Goal: Information Seeking & Learning: Learn about a topic

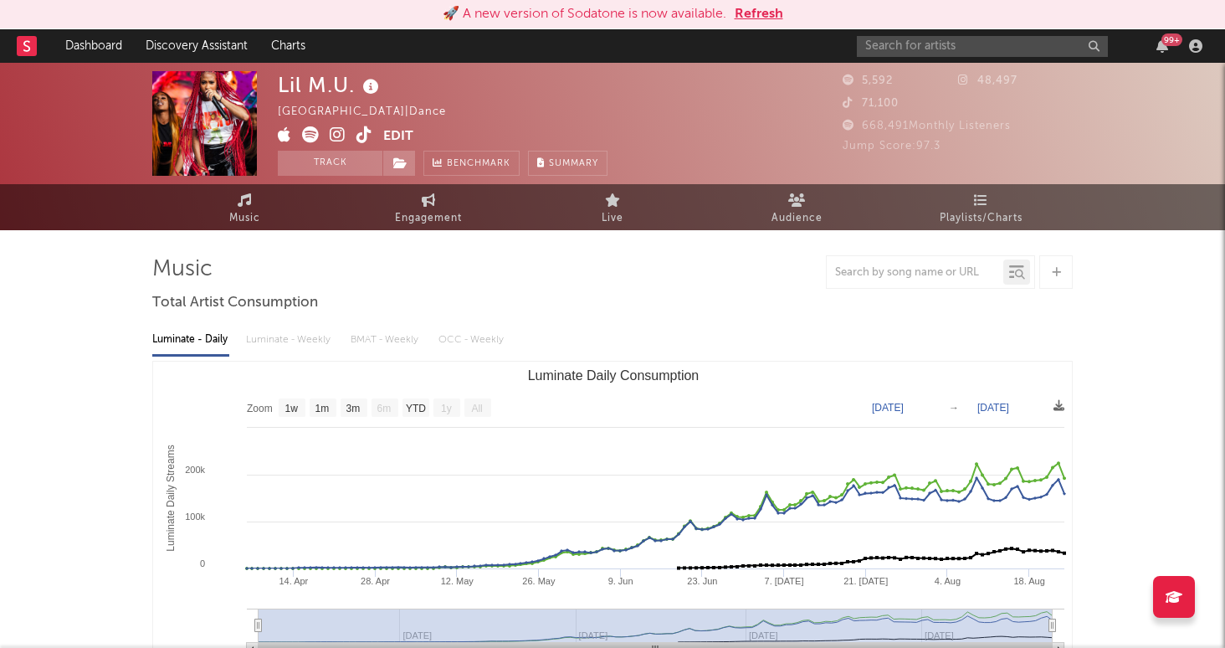
select select "1w"
click at [911, 36] on input "text" at bounding box center [982, 46] width 251 height 21
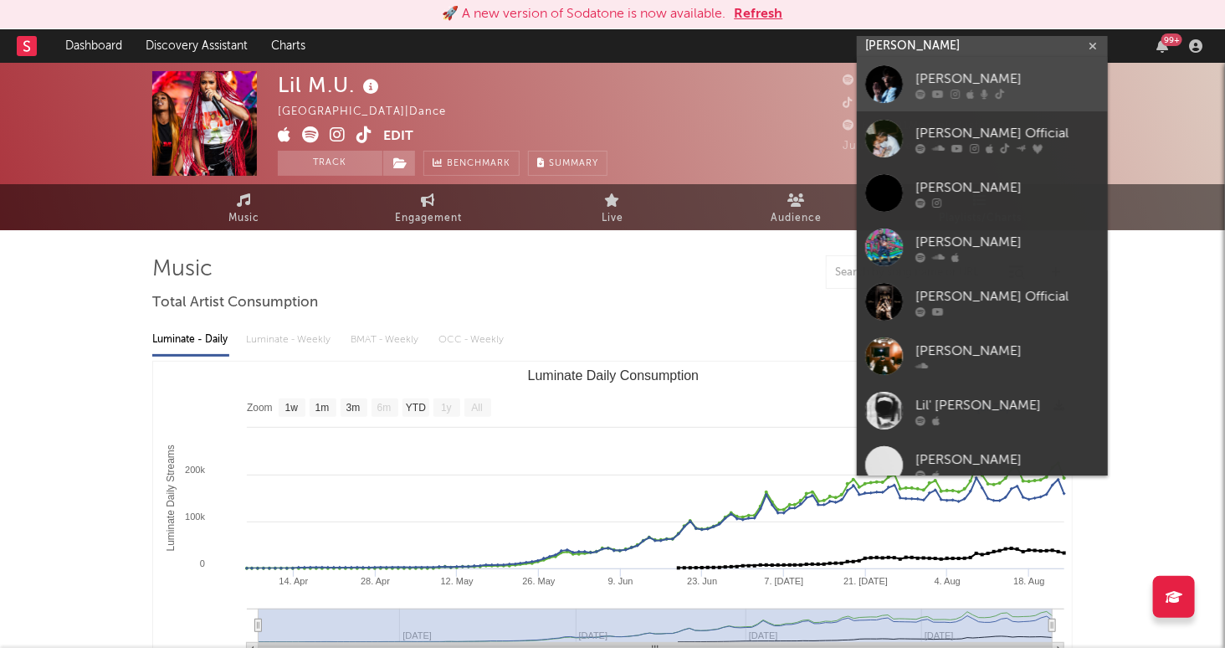
type input "[PERSON_NAME]"
click at [956, 77] on div "[PERSON_NAME]" at bounding box center [1007, 79] width 184 height 20
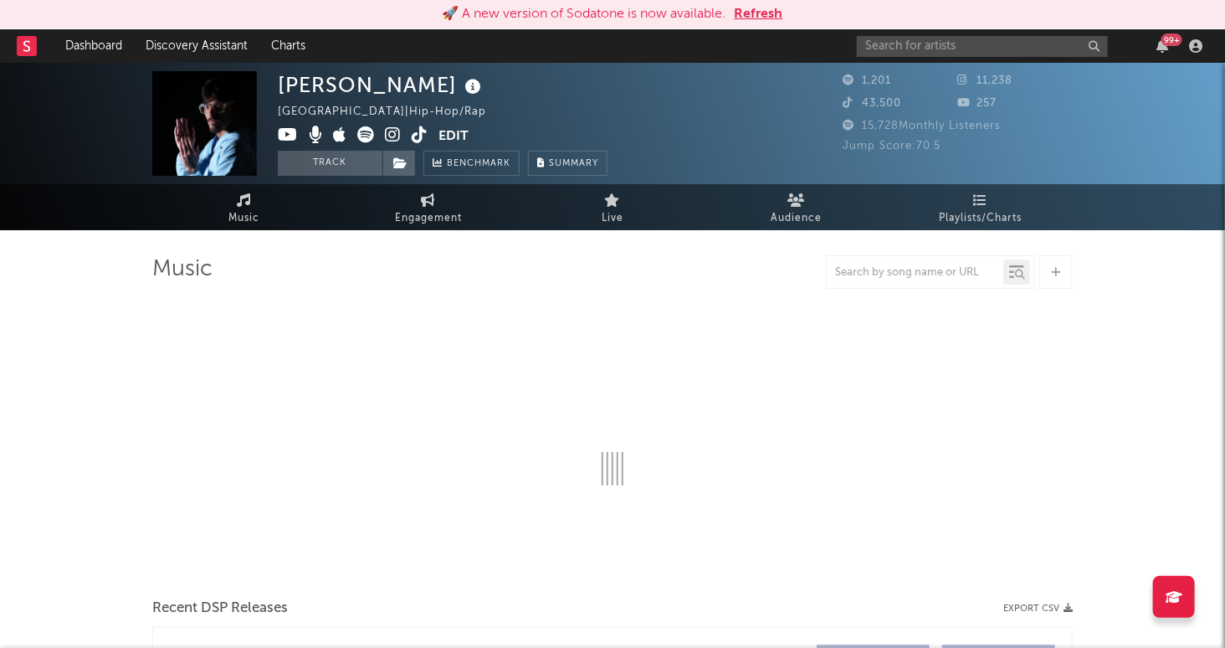
select select "6m"
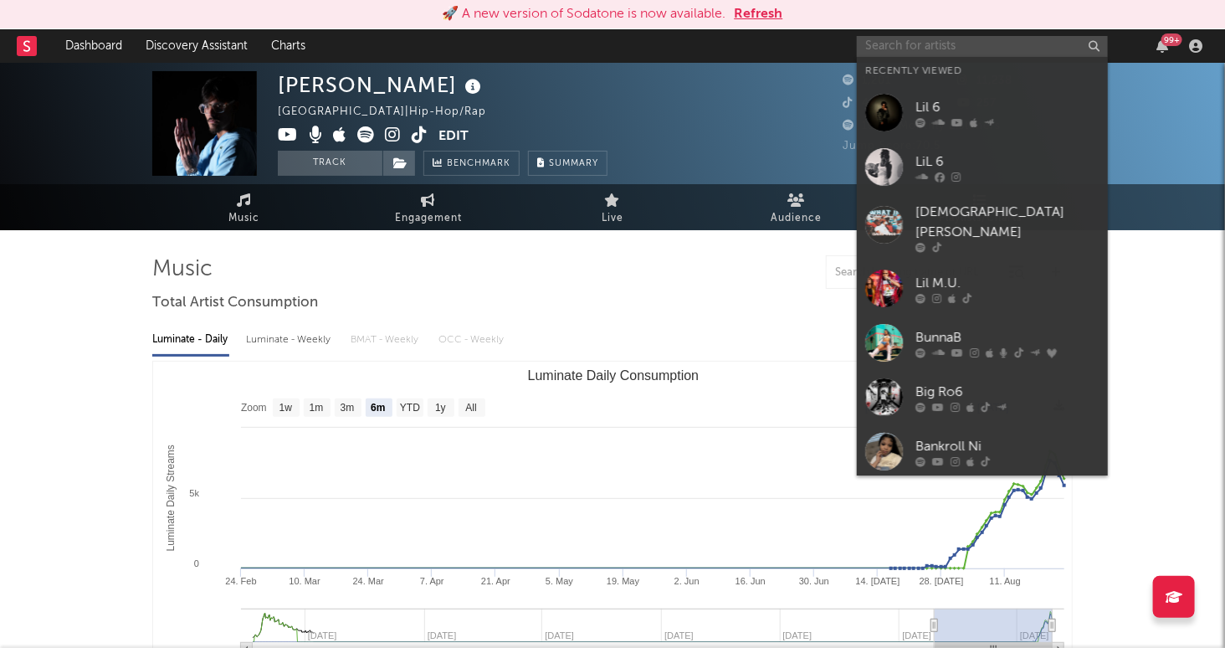
click at [974, 51] on input "text" at bounding box center [982, 46] width 251 height 21
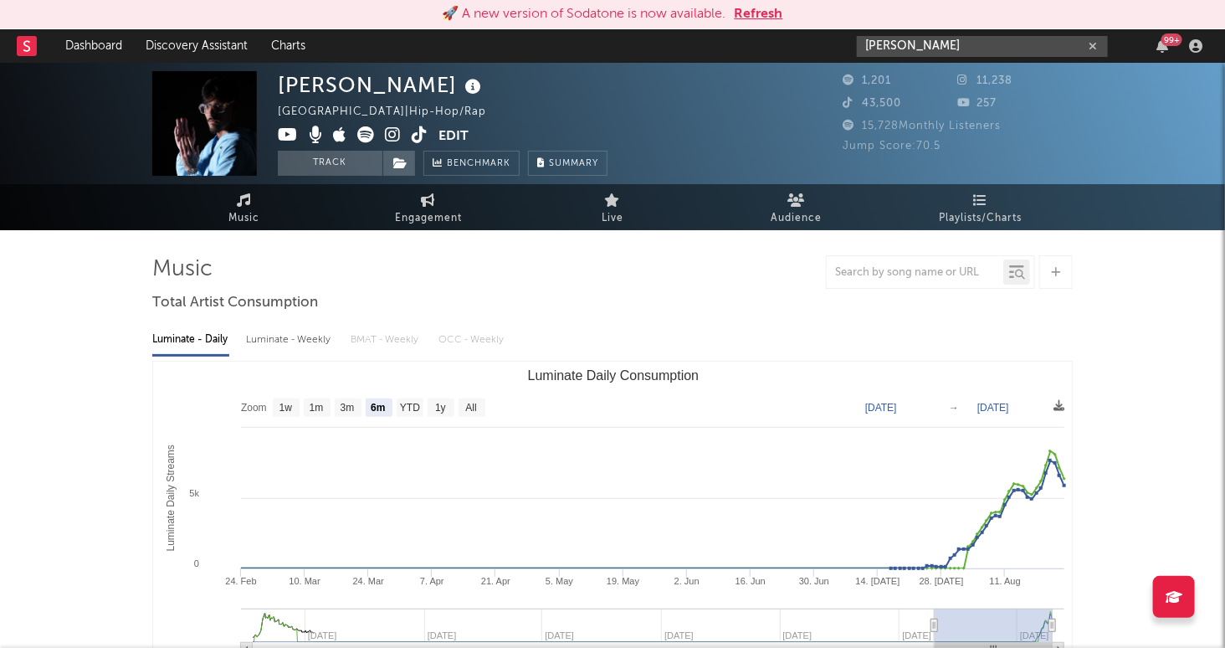
click at [955, 47] on input "[PERSON_NAME]" at bounding box center [982, 46] width 251 height 21
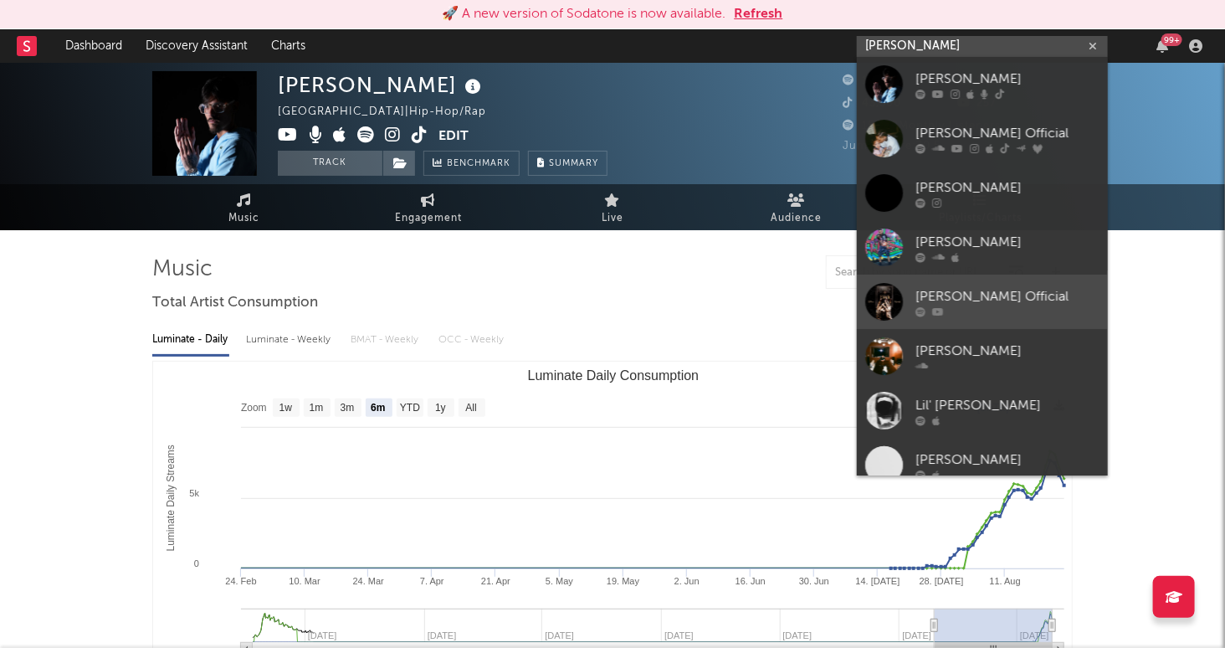
type input "[PERSON_NAME]"
click at [1022, 298] on div "[PERSON_NAME] Official" at bounding box center [1007, 297] width 184 height 20
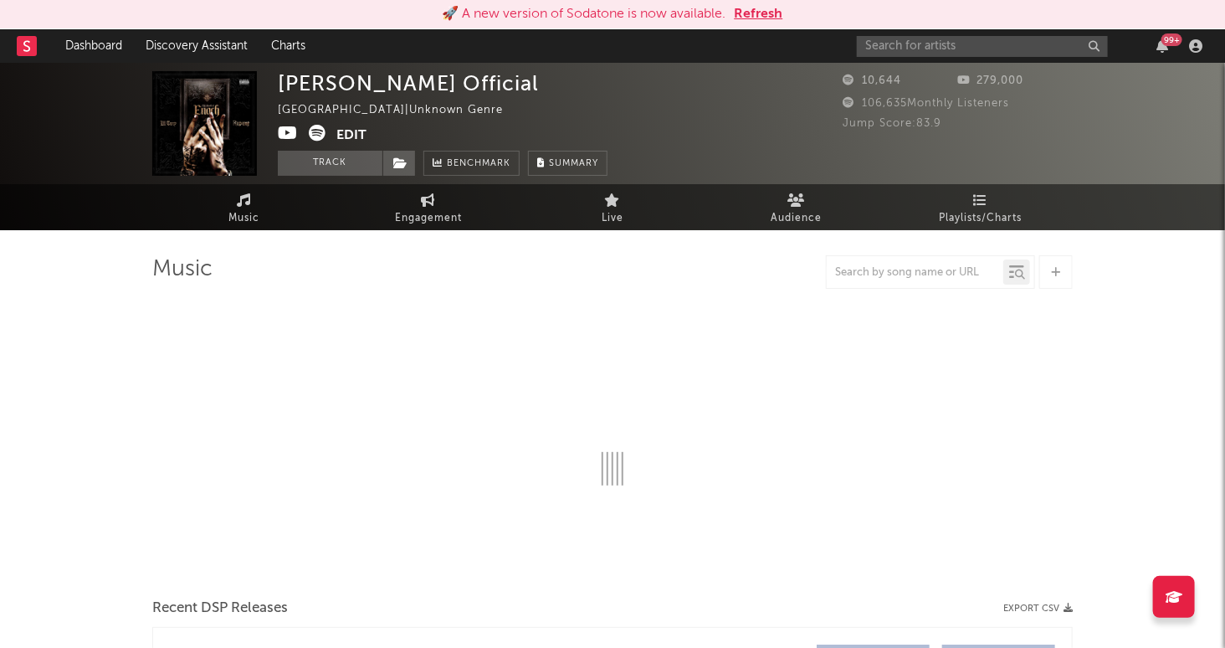
select select "6m"
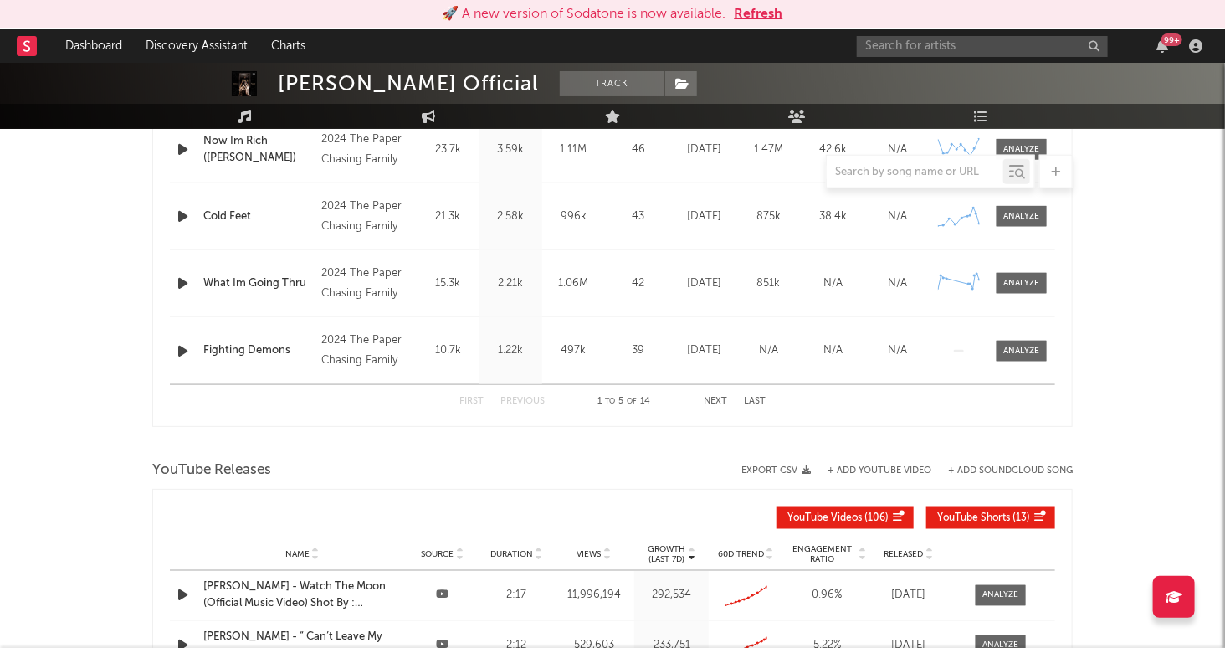
scroll to position [609, 0]
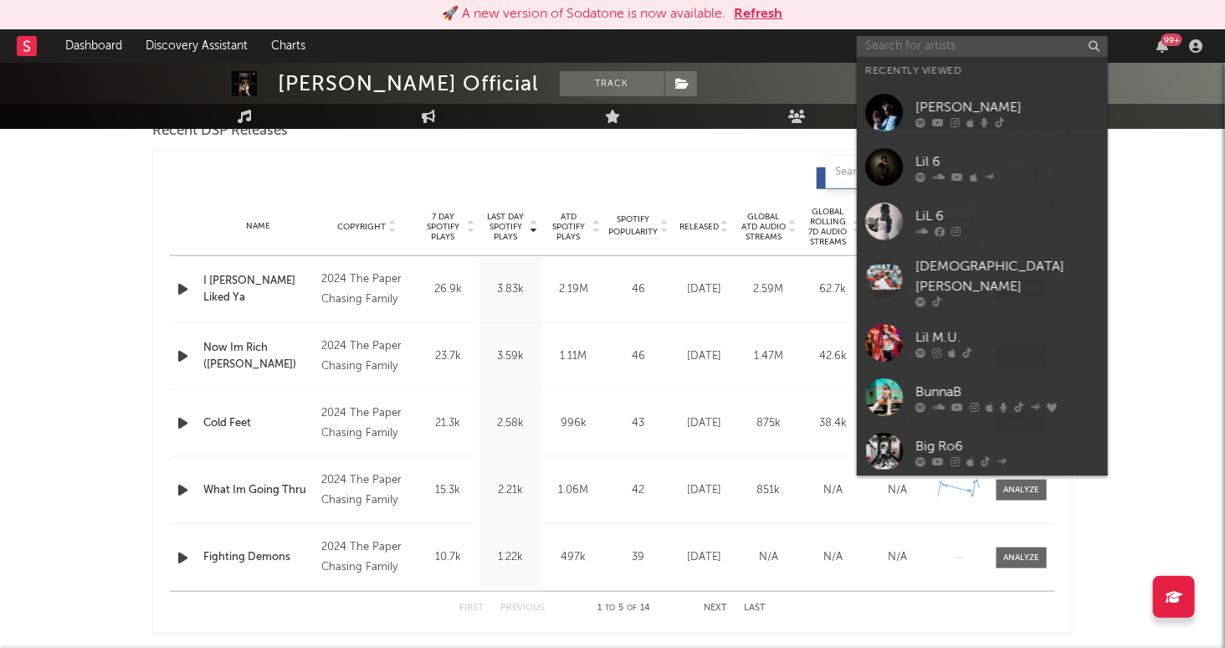
click at [921, 48] on input "text" at bounding box center [982, 46] width 251 height 21
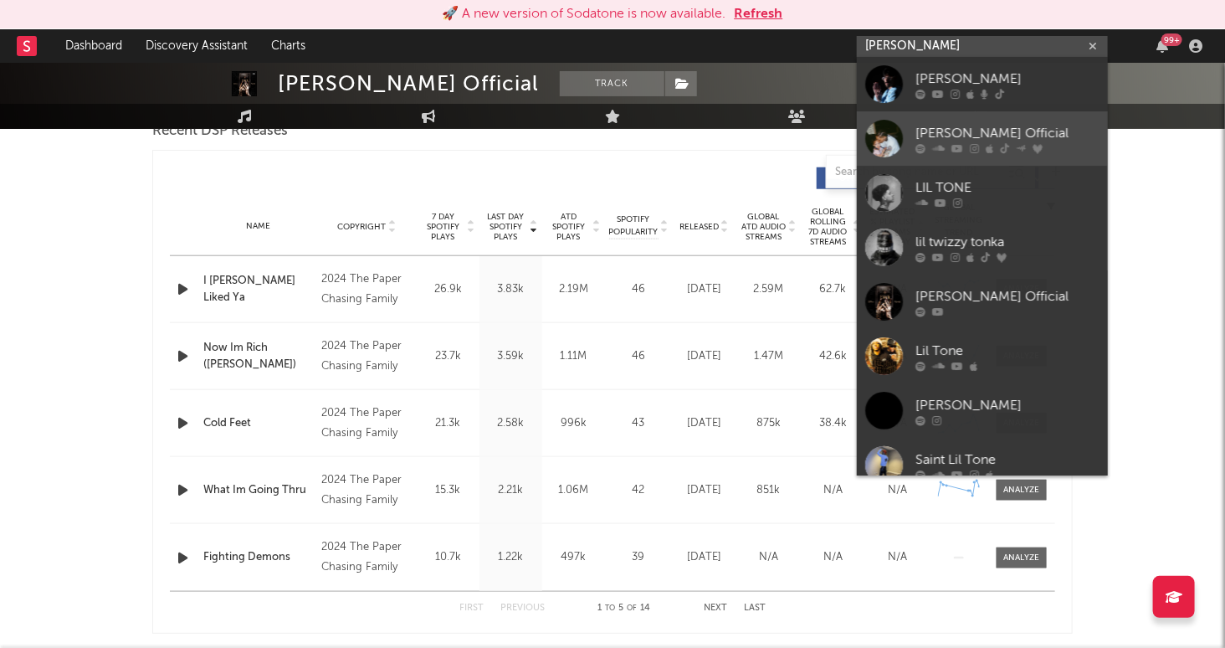
type input "[PERSON_NAME]"
click at [996, 127] on div "[PERSON_NAME] Official" at bounding box center [1007, 134] width 184 height 20
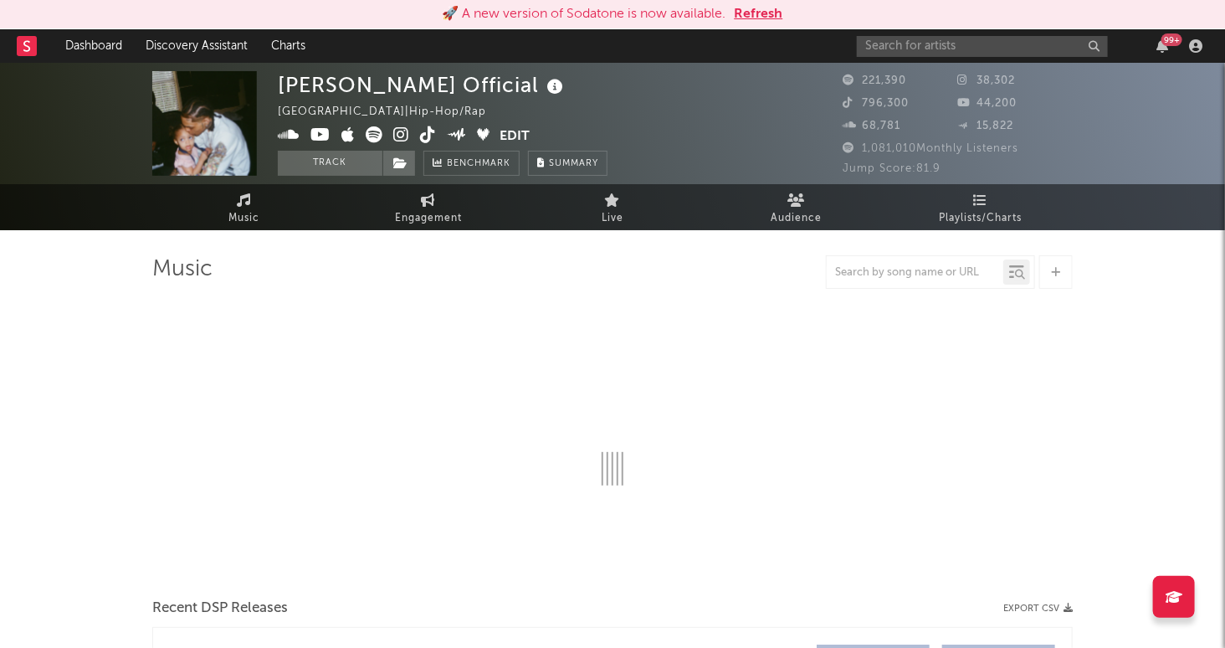
select select "6m"
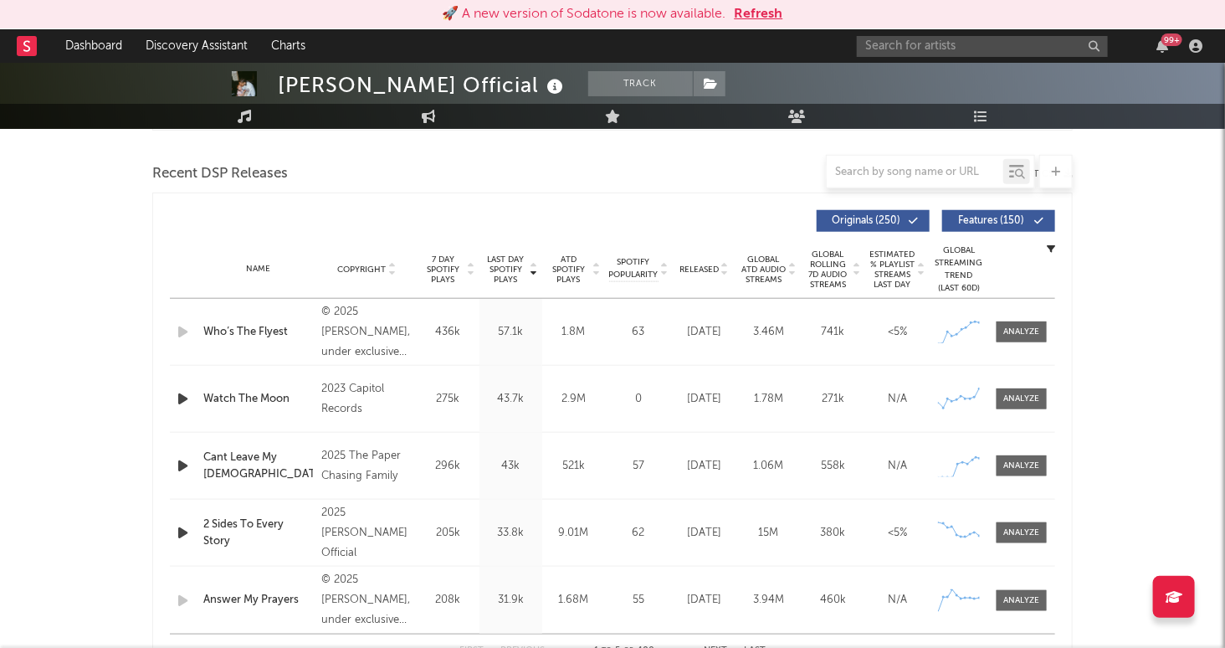
scroll to position [576, 0]
